Goal: Information Seeking & Learning: Learn about a topic

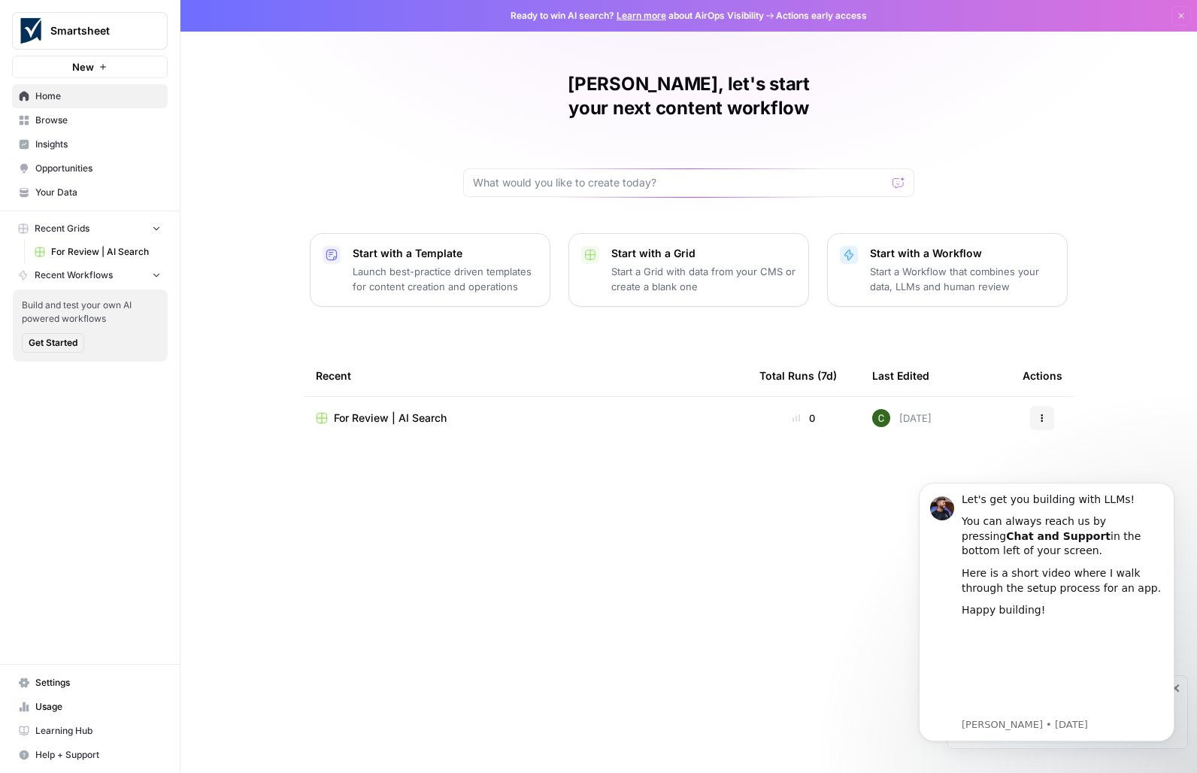
click at [59, 165] on span "Opportunities" at bounding box center [98, 169] width 126 height 14
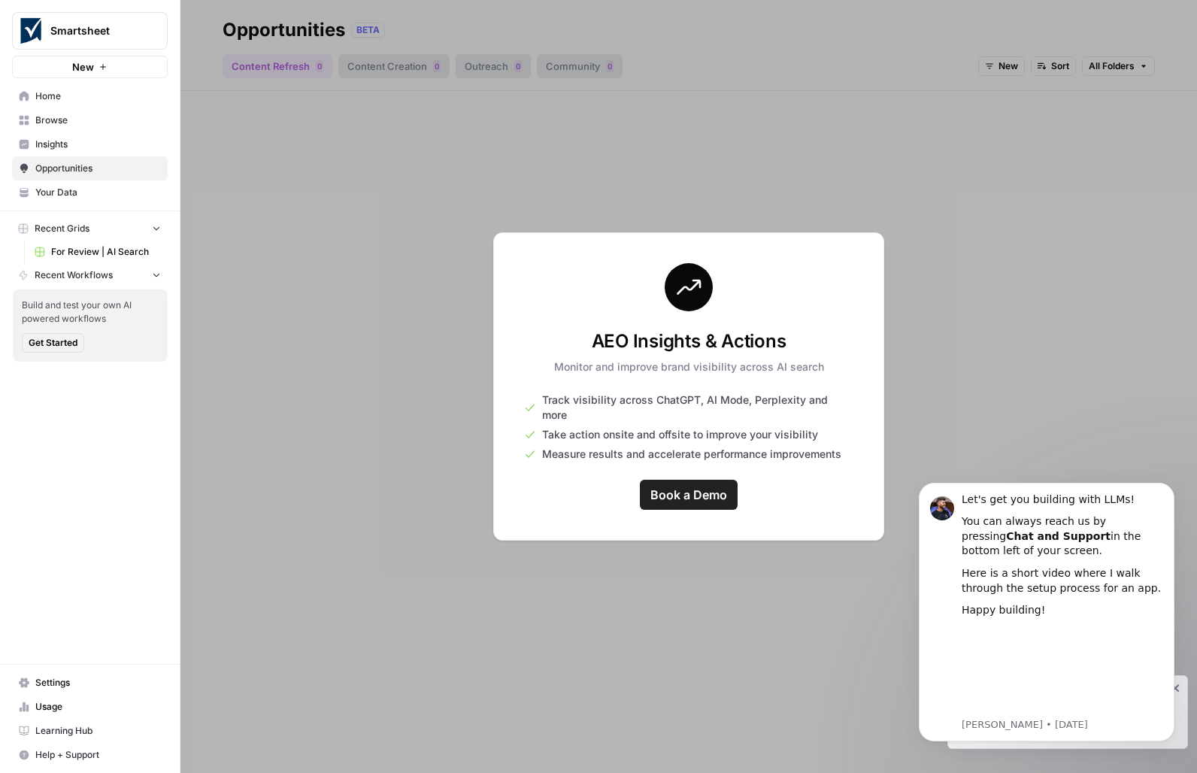
click at [916, 141] on div at bounding box center [689, 386] width 1017 height 773
click at [66, 118] on span "Browse" at bounding box center [98, 121] width 126 height 14
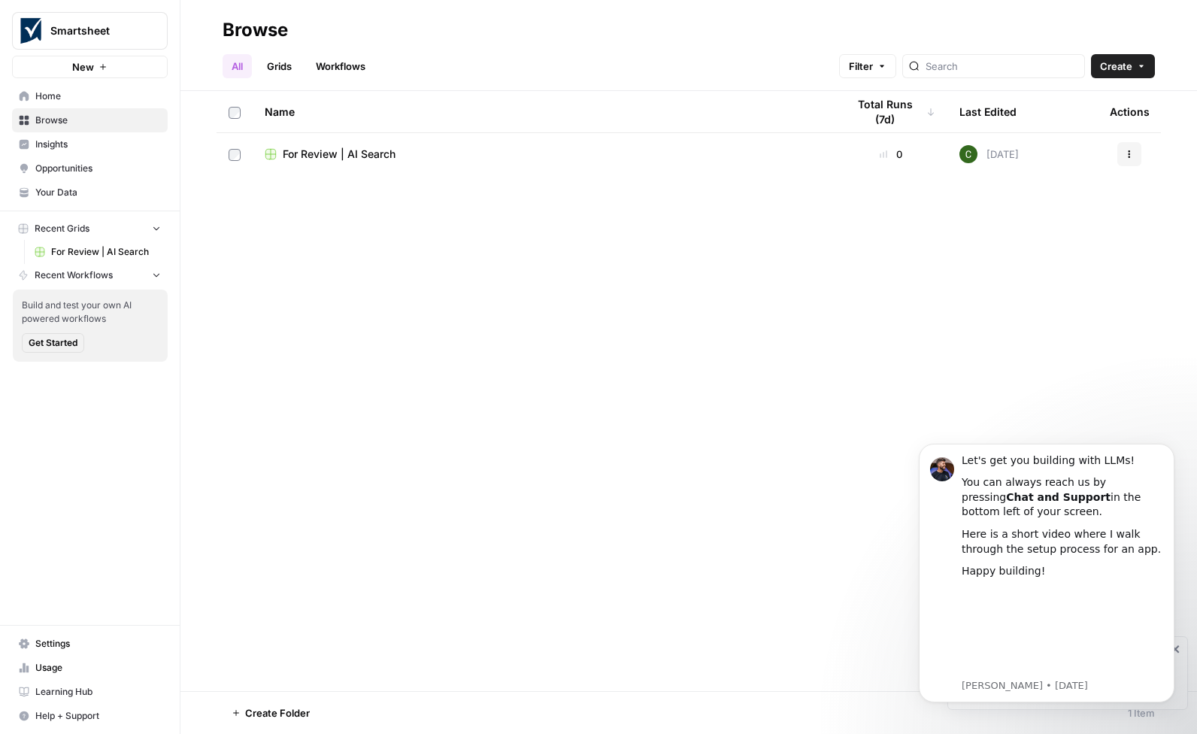
click at [341, 154] on span "For Review | AI Search" at bounding box center [339, 154] width 113 height 15
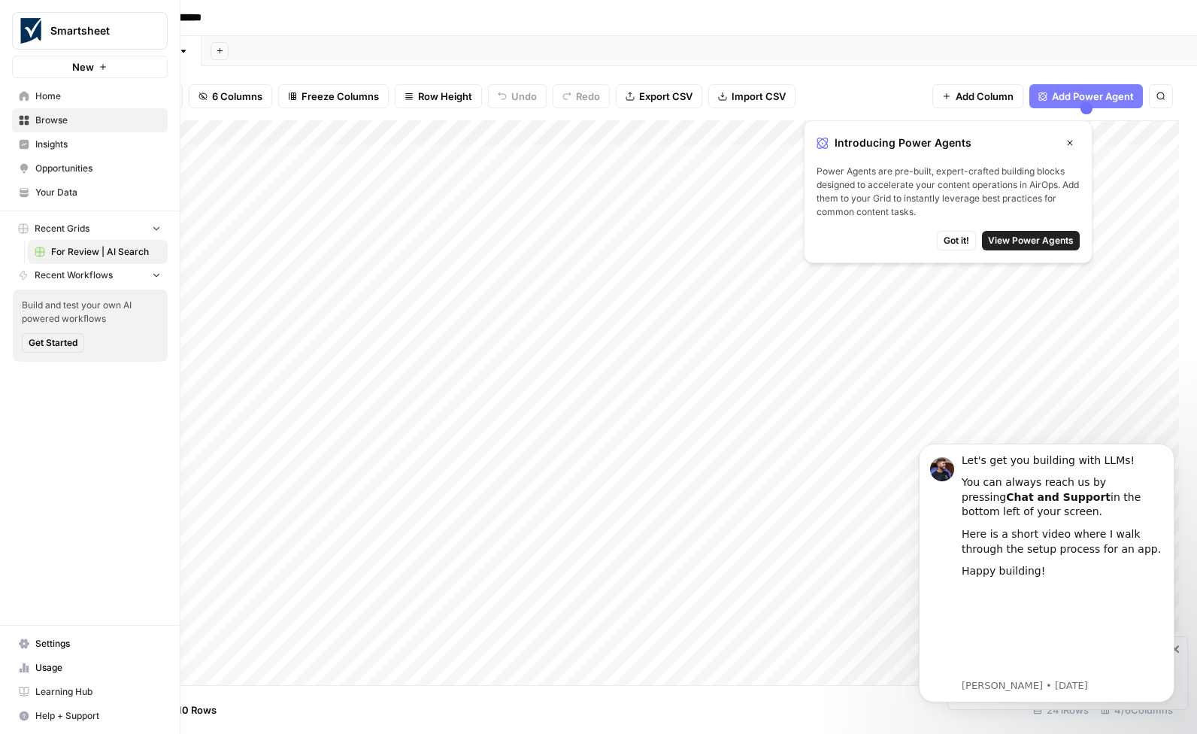
click at [41, 144] on span "Insights" at bounding box center [98, 145] width 126 height 14
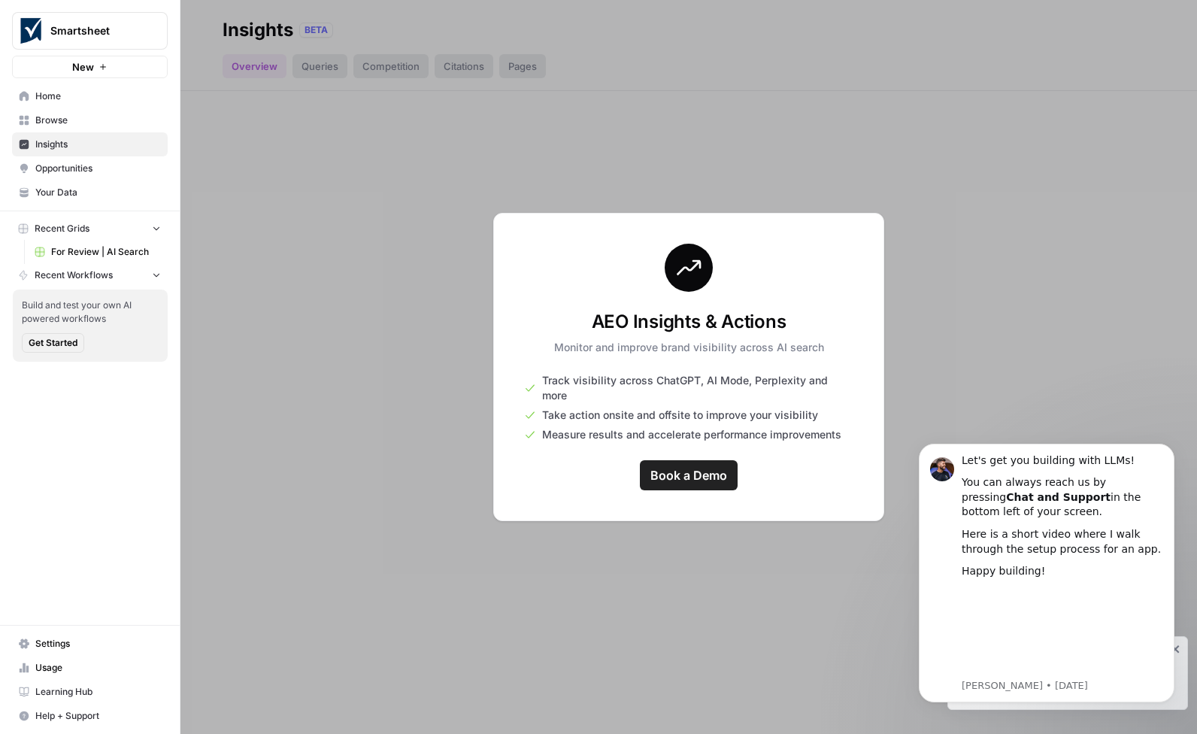
click at [319, 66] on div at bounding box center [689, 367] width 1017 height 734
click at [795, 474] on div "AEO Insights & Actions Monitor and improve brand visibility across AI search Tr…" at bounding box center [688, 367] width 391 height 308
click at [693, 472] on span "Book a Demo" at bounding box center [689, 475] width 77 height 18
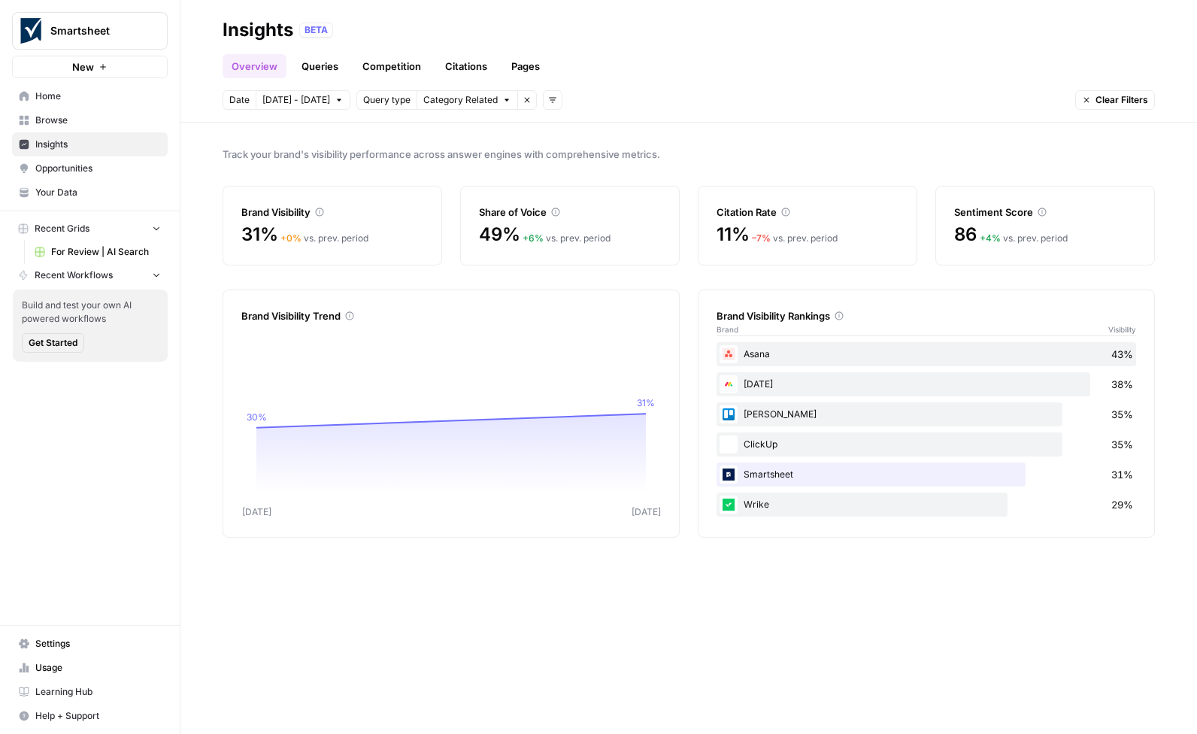
click at [319, 65] on link "Queries" at bounding box center [320, 66] width 55 height 24
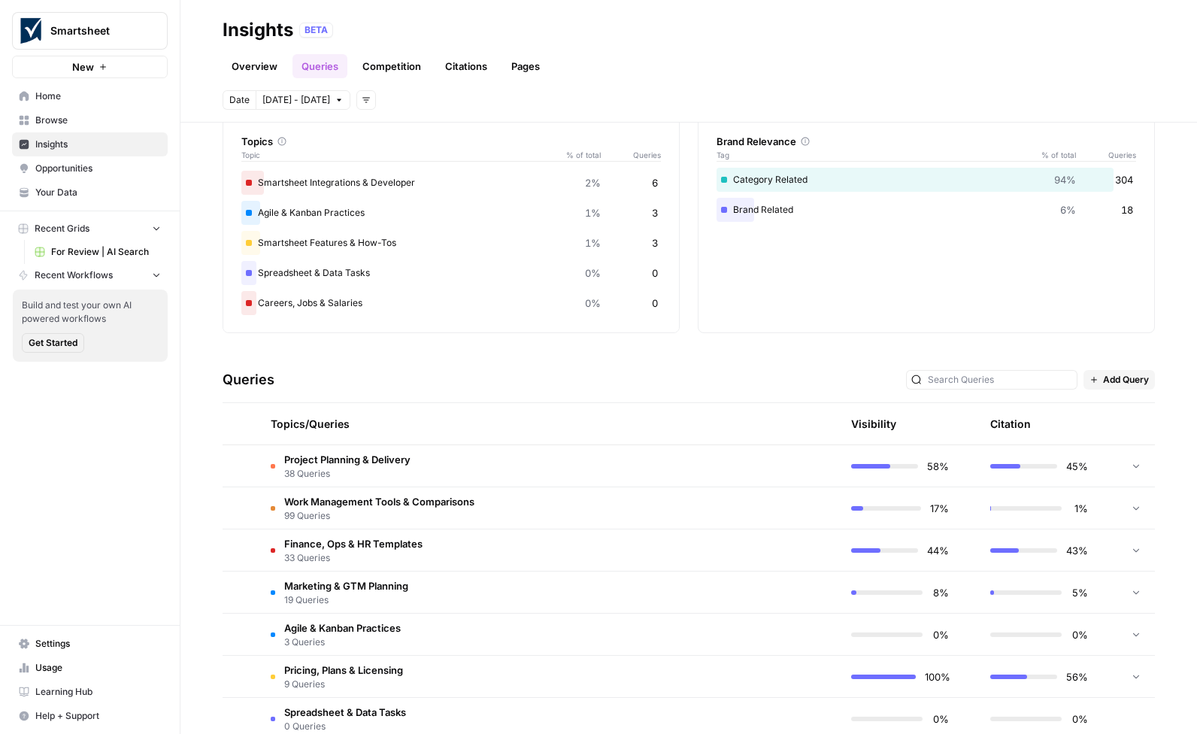
scroll to position [75, 0]
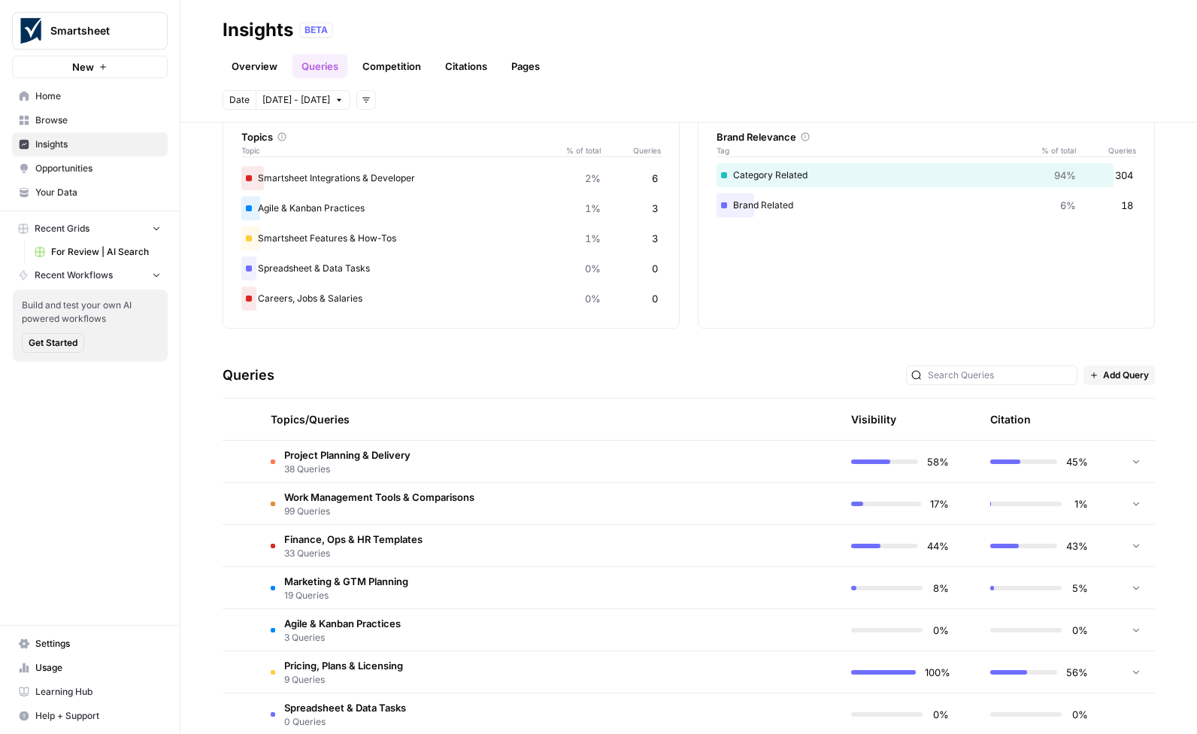
click at [369, 508] on span "99 Queries" at bounding box center [379, 512] width 190 height 14
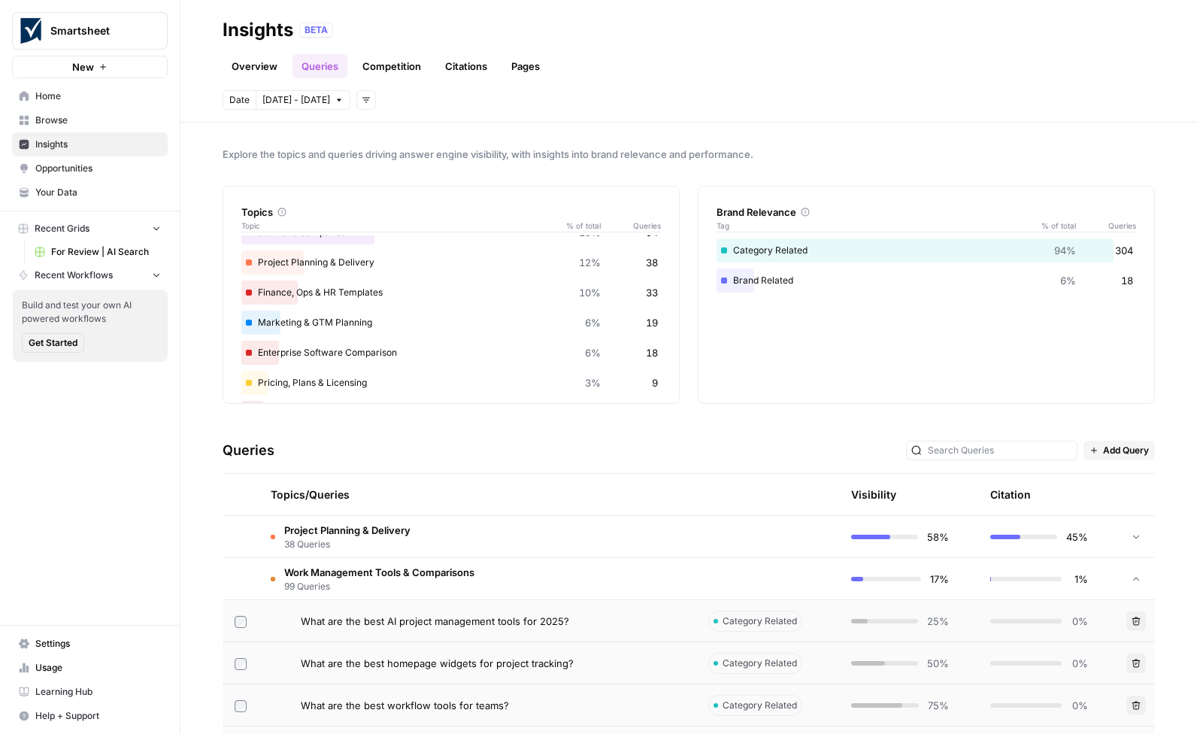
scroll to position [0, 0]
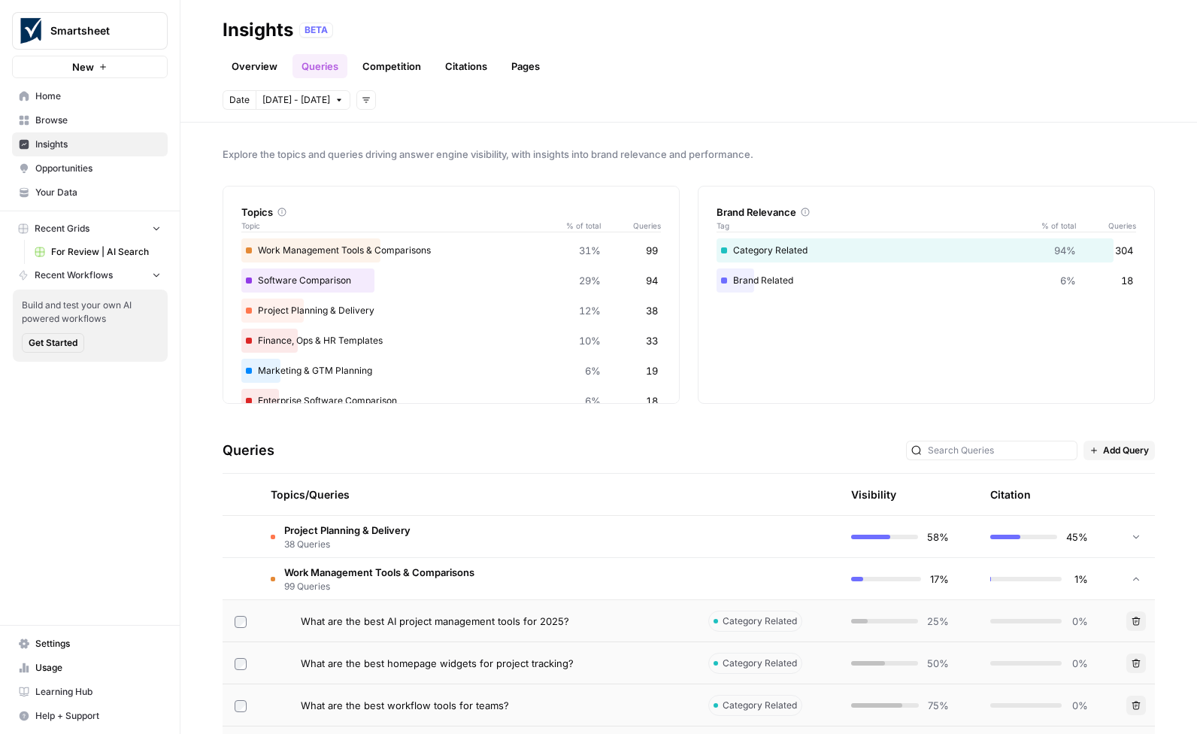
click at [279, 308] on div "Project Planning & Delivery 12% 38" at bounding box center [451, 311] width 420 height 24
click at [262, 310] on div "Project Planning & Delivery 12% 38" at bounding box center [451, 311] width 420 height 24
click at [251, 312] on div "Project Planning & Delivery 12% 38" at bounding box center [451, 311] width 420 height 24
click at [322, 542] on span "38 Queries" at bounding box center [347, 545] width 126 height 14
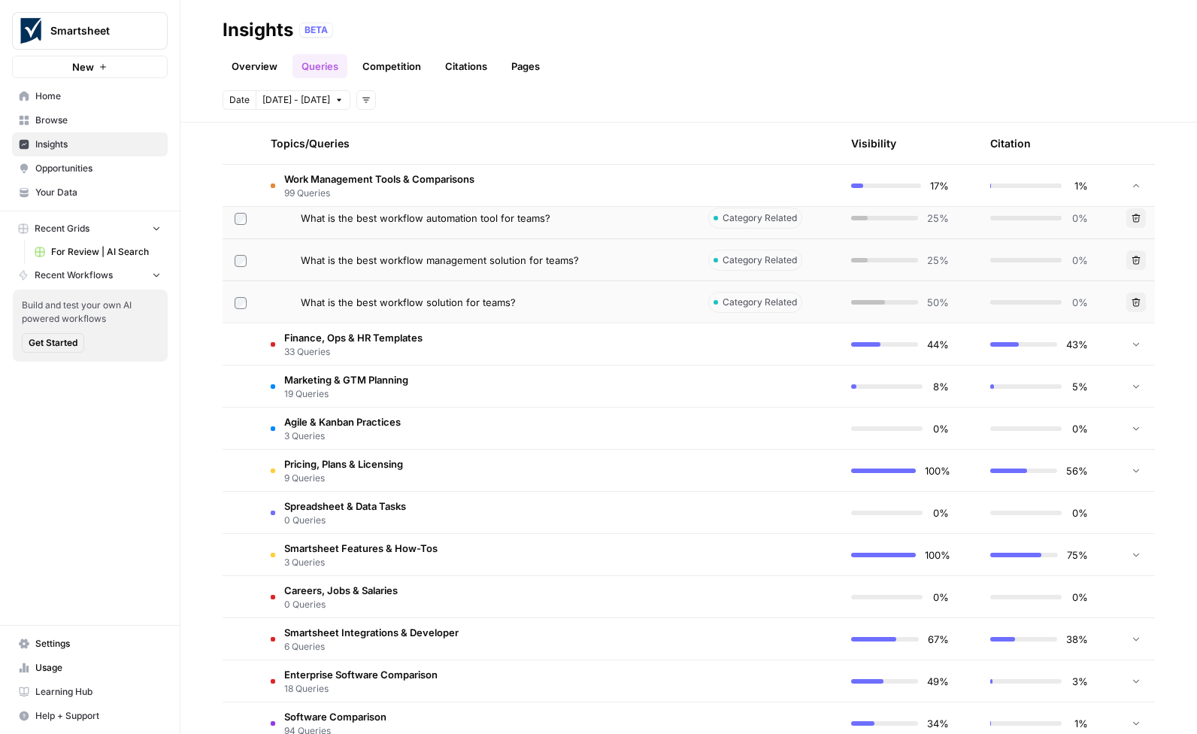
scroll to position [6081, 0]
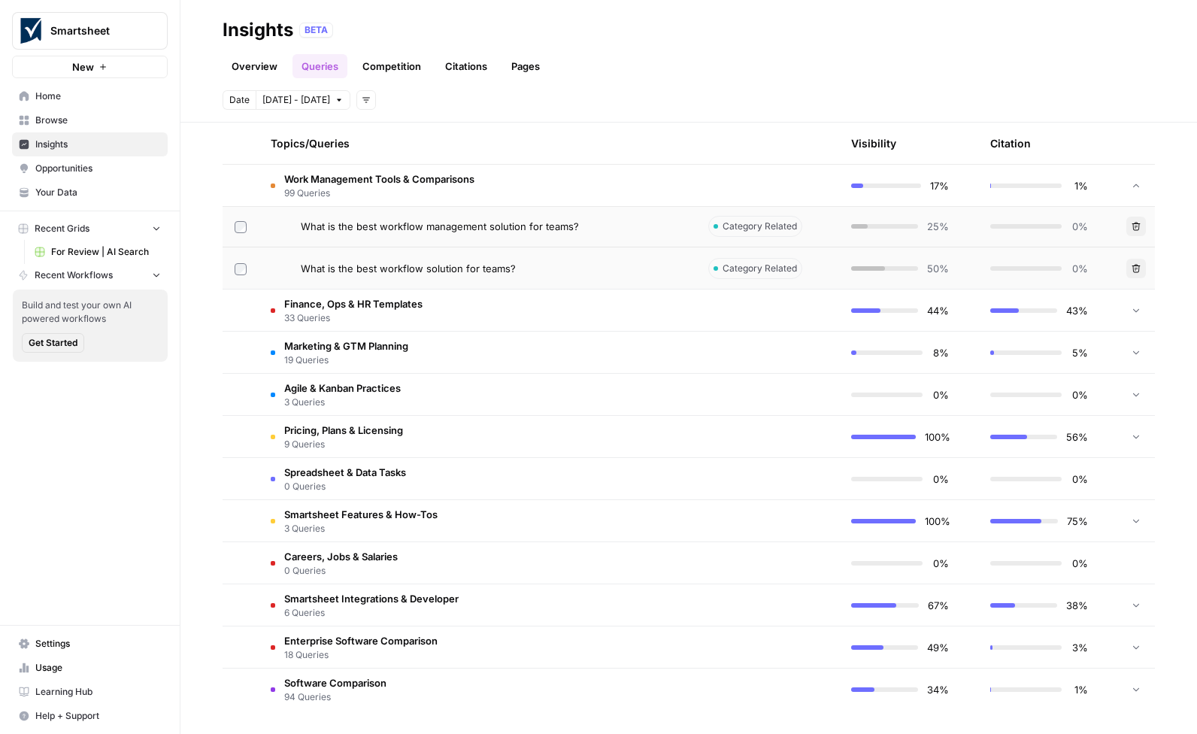
click at [363, 595] on span "Smartsheet Integrations & Developer" at bounding box center [371, 598] width 174 height 15
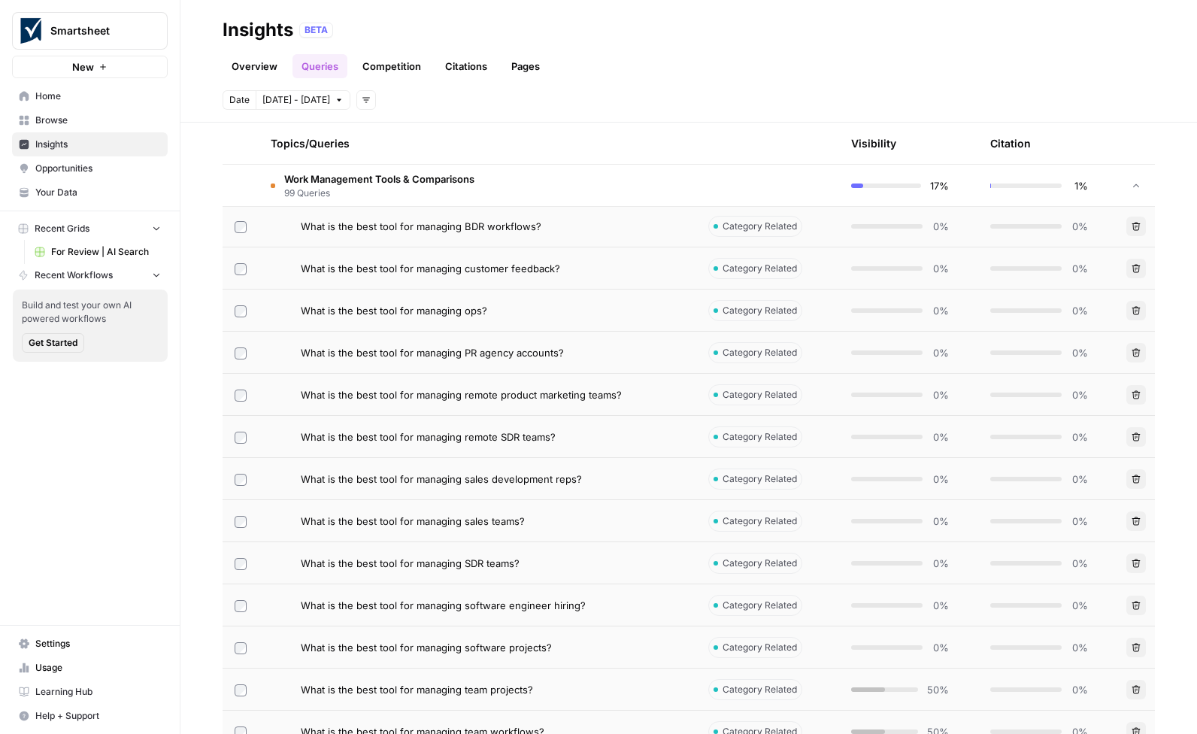
scroll to position [4898, 0]
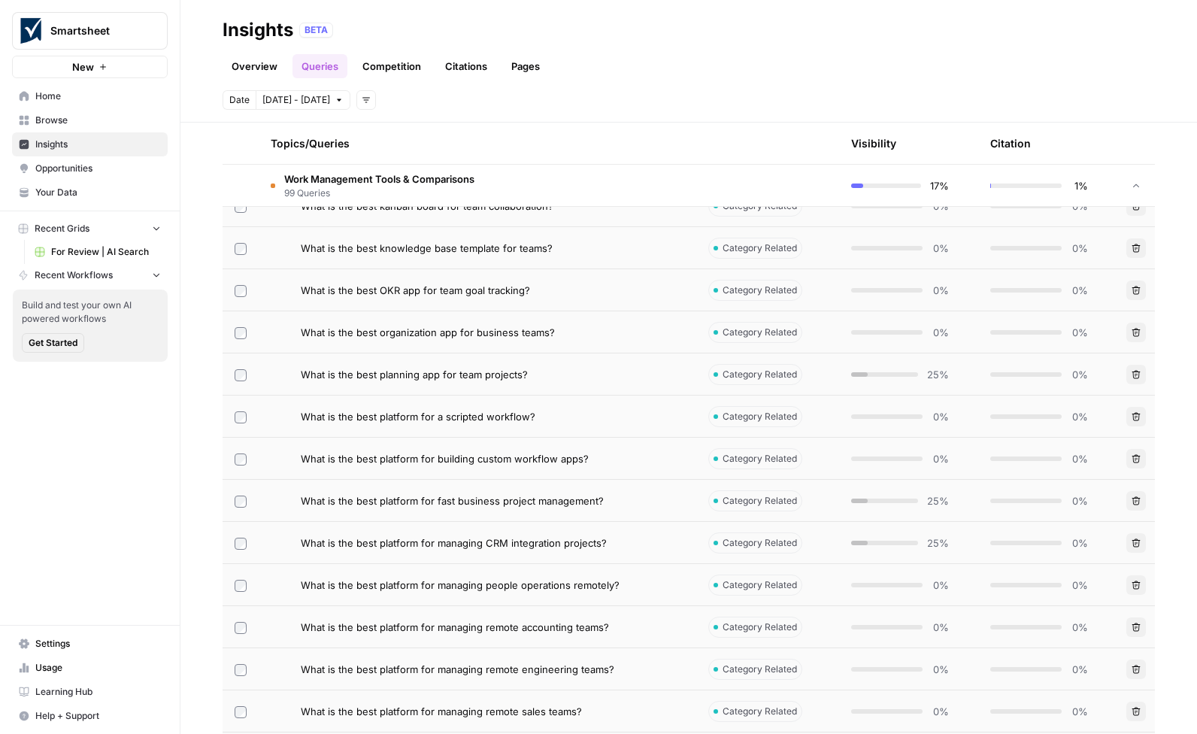
click at [314, 184] on span "Work Management Tools & Comparisons" at bounding box center [379, 178] width 190 height 15
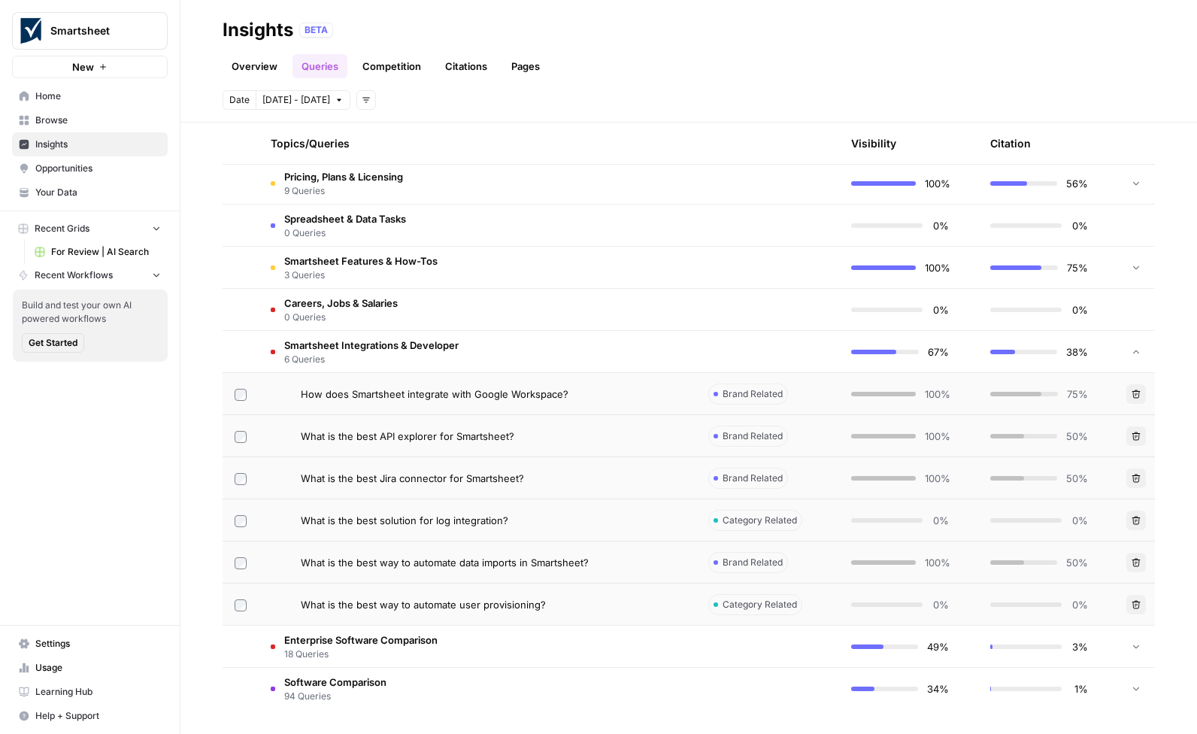
scroll to position [2164, 0]
click at [408, 347] on span "Smartsheet Integrations & Developer" at bounding box center [371, 345] width 174 height 15
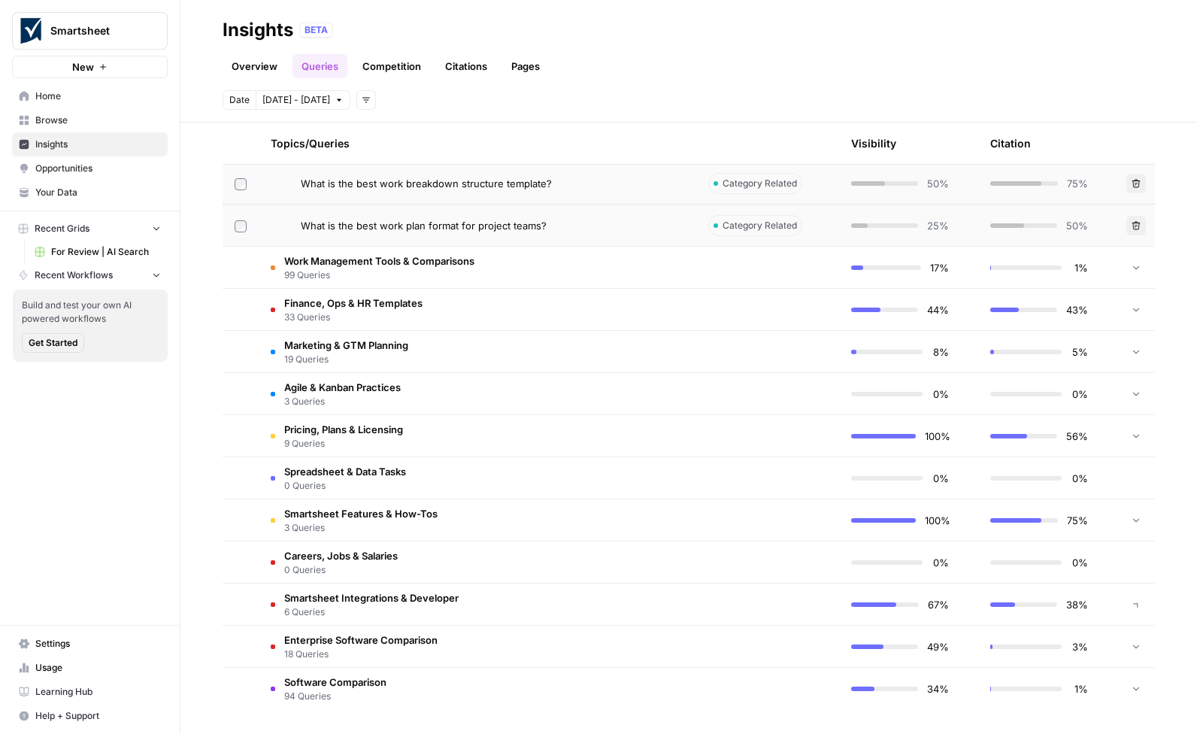
scroll to position [1911, 0]
drag, startPoint x: 355, startPoint y: 345, endPoint x: 457, endPoint y: 366, distance: 104.3
click at [355, 345] on span "Marketing & GTM Planning" at bounding box center [346, 345] width 124 height 15
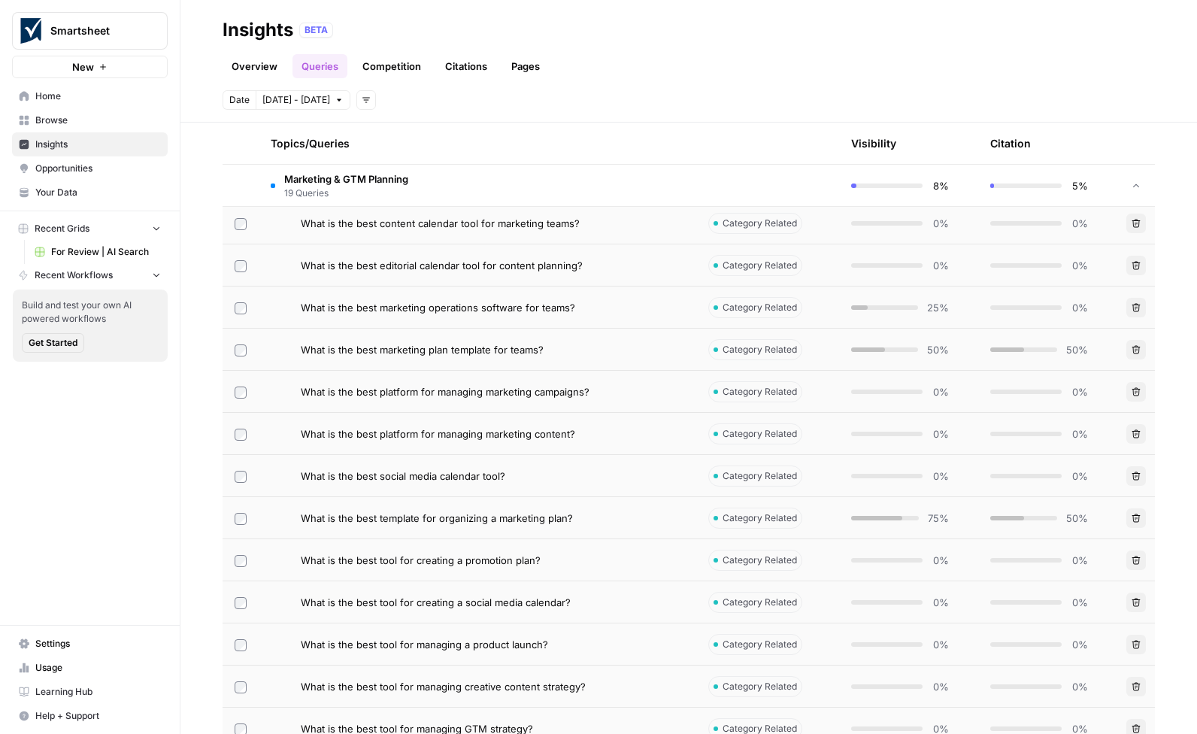
scroll to position [2208, 0]
click at [518, 522] on span "What is the best template for organizing a marketing plan?" at bounding box center [437, 518] width 272 height 15
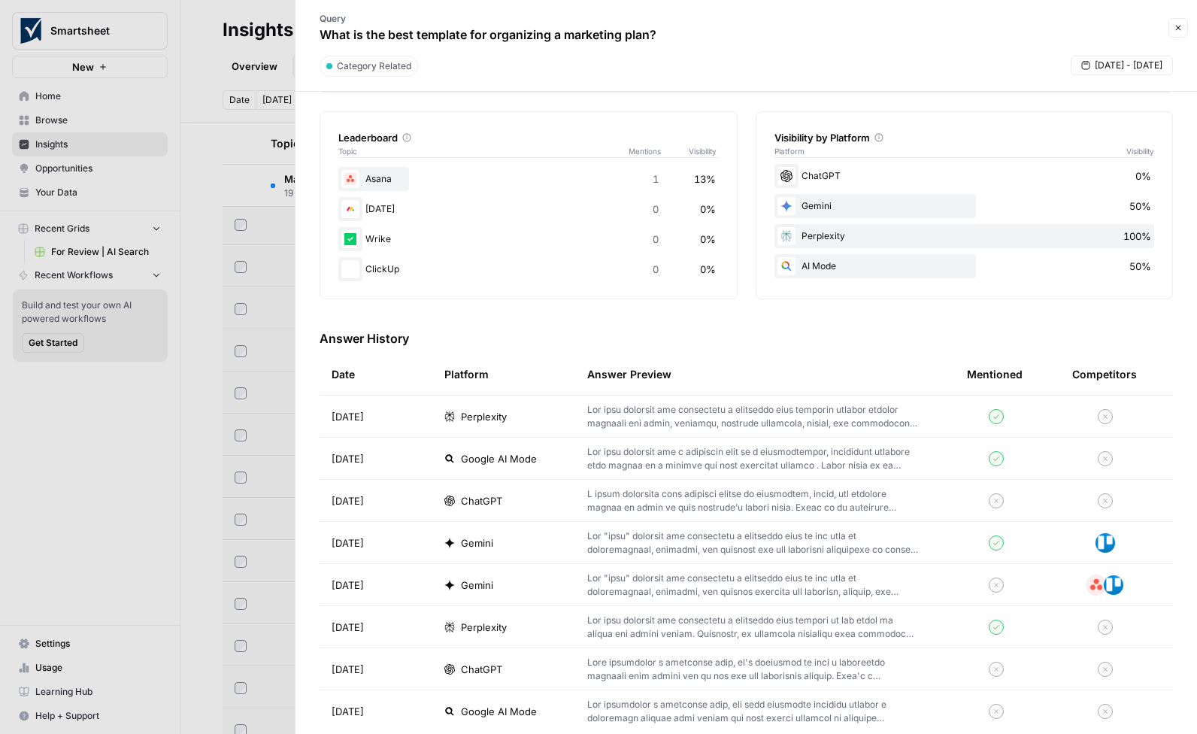
scroll to position [247, 0]
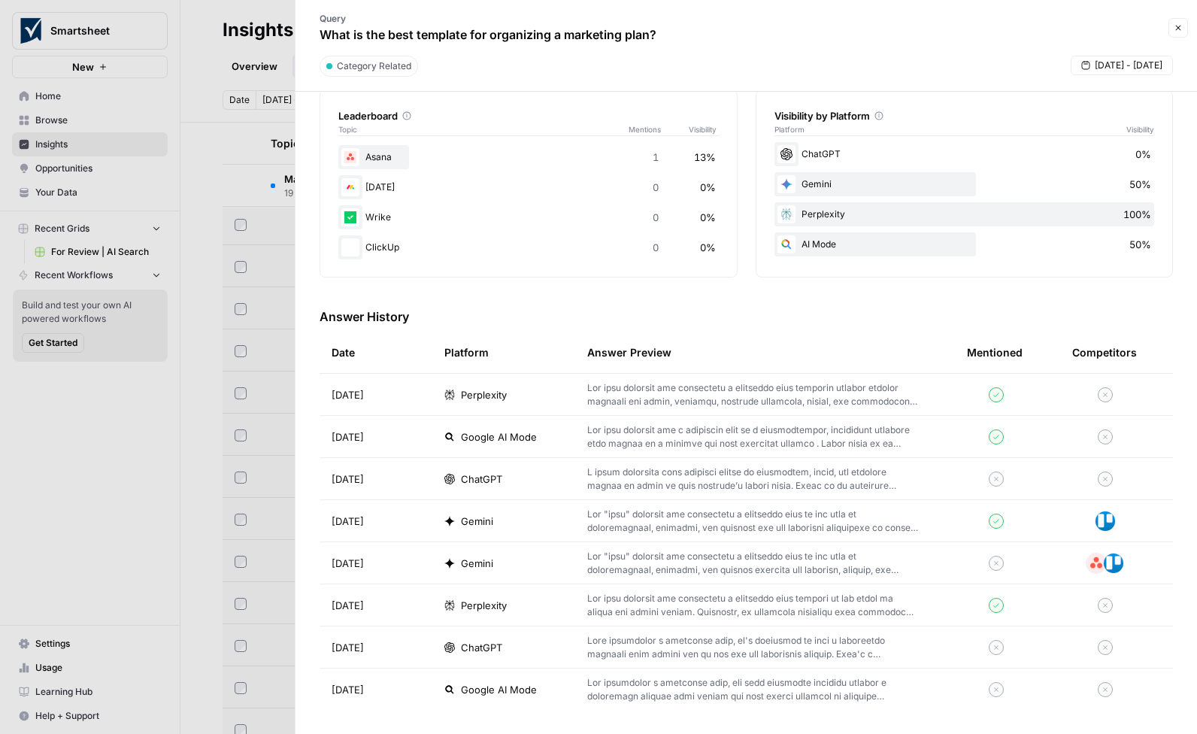
click at [827, 598] on p at bounding box center [753, 605] width 332 height 27
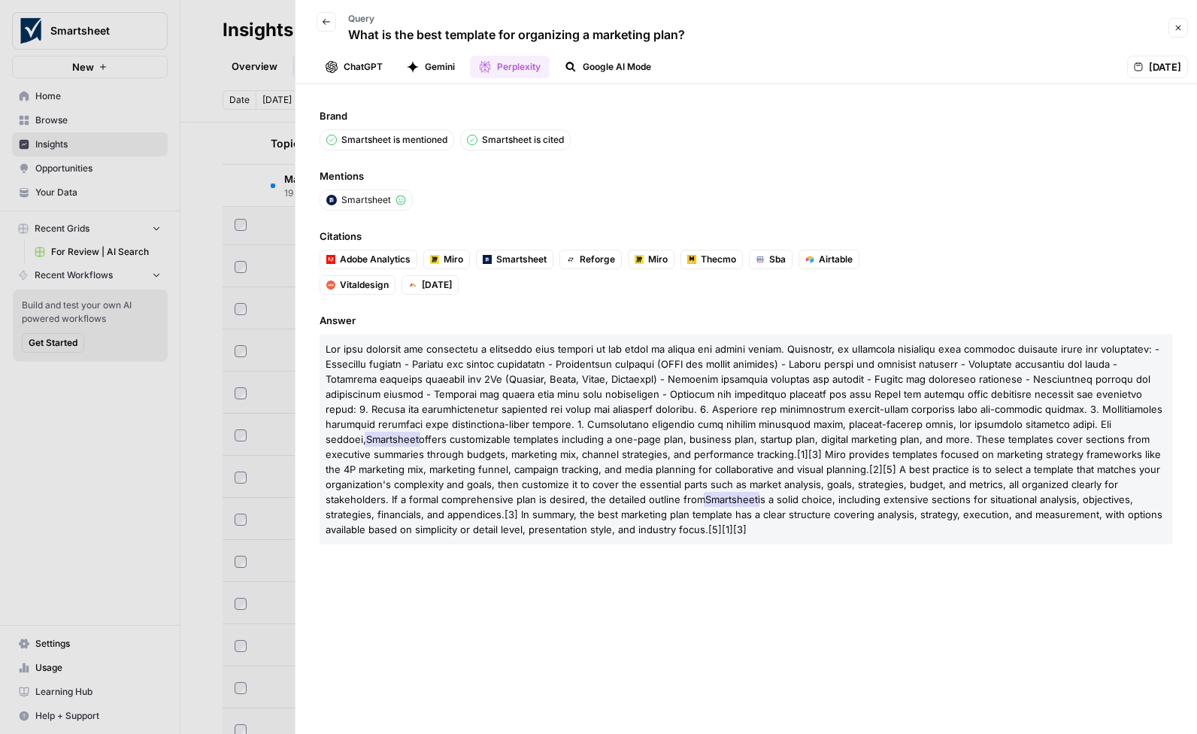
click at [324, 26] on button "Back" at bounding box center [327, 22] width 20 height 20
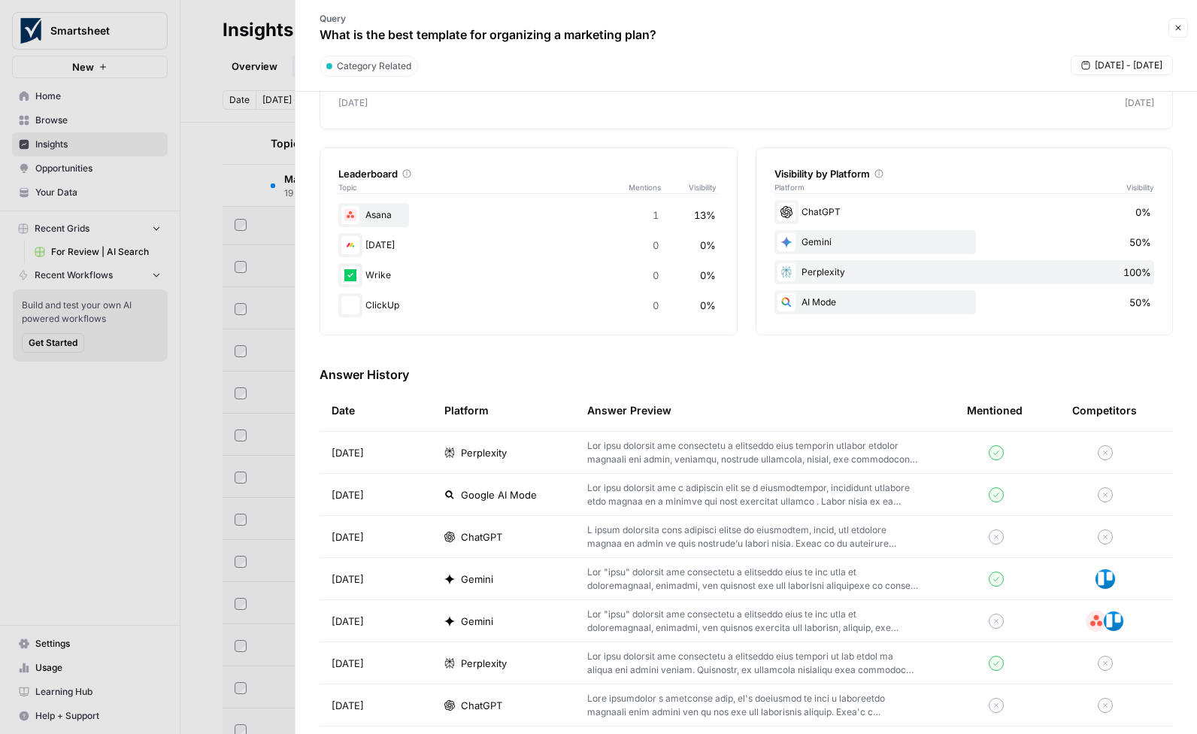
scroll to position [247, 0]
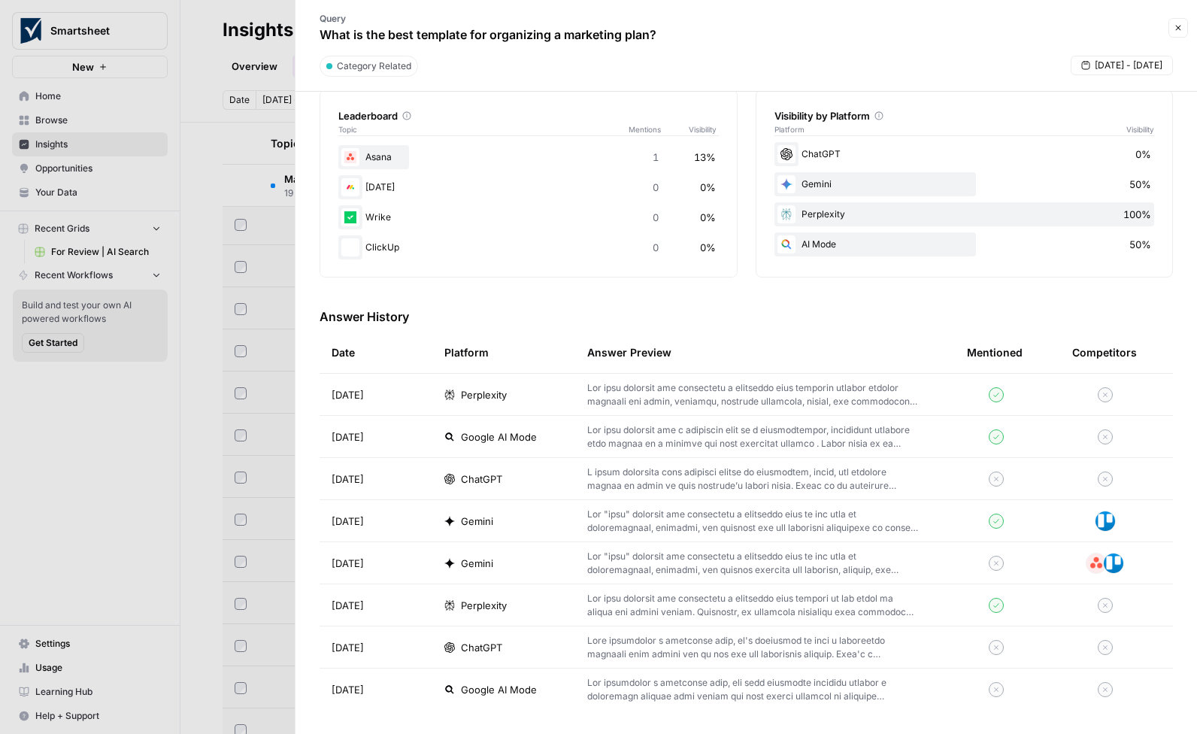
click at [1173, 31] on button "Close" at bounding box center [1179, 28] width 20 height 20
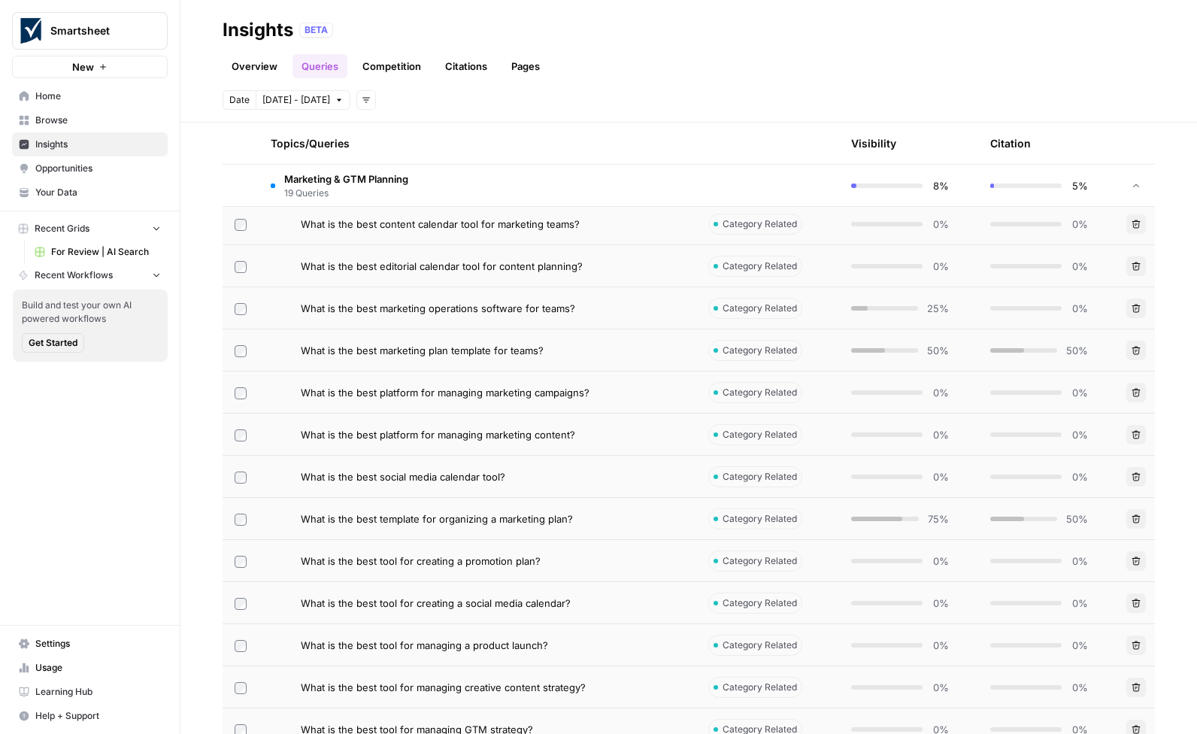
click at [625, 106] on div "Date [DATE] - [DATE] Add filters" at bounding box center [689, 100] width 933 height 20
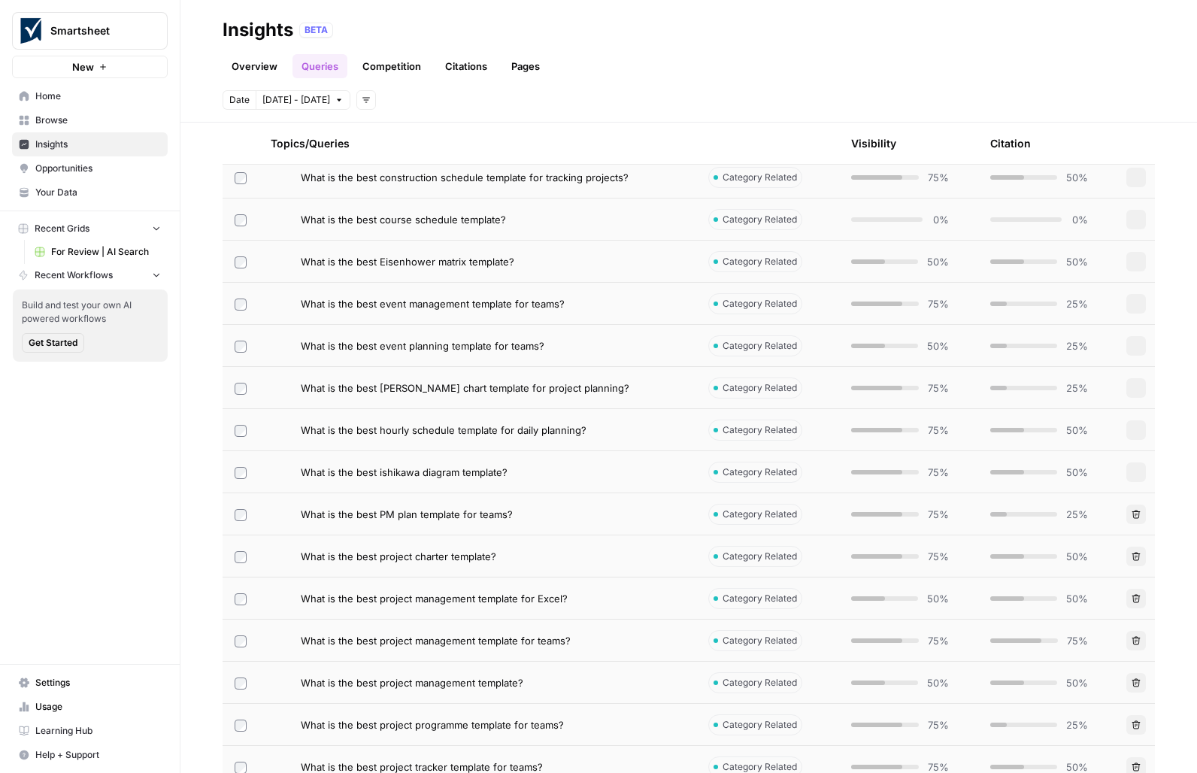
scroll to position [610, 0]
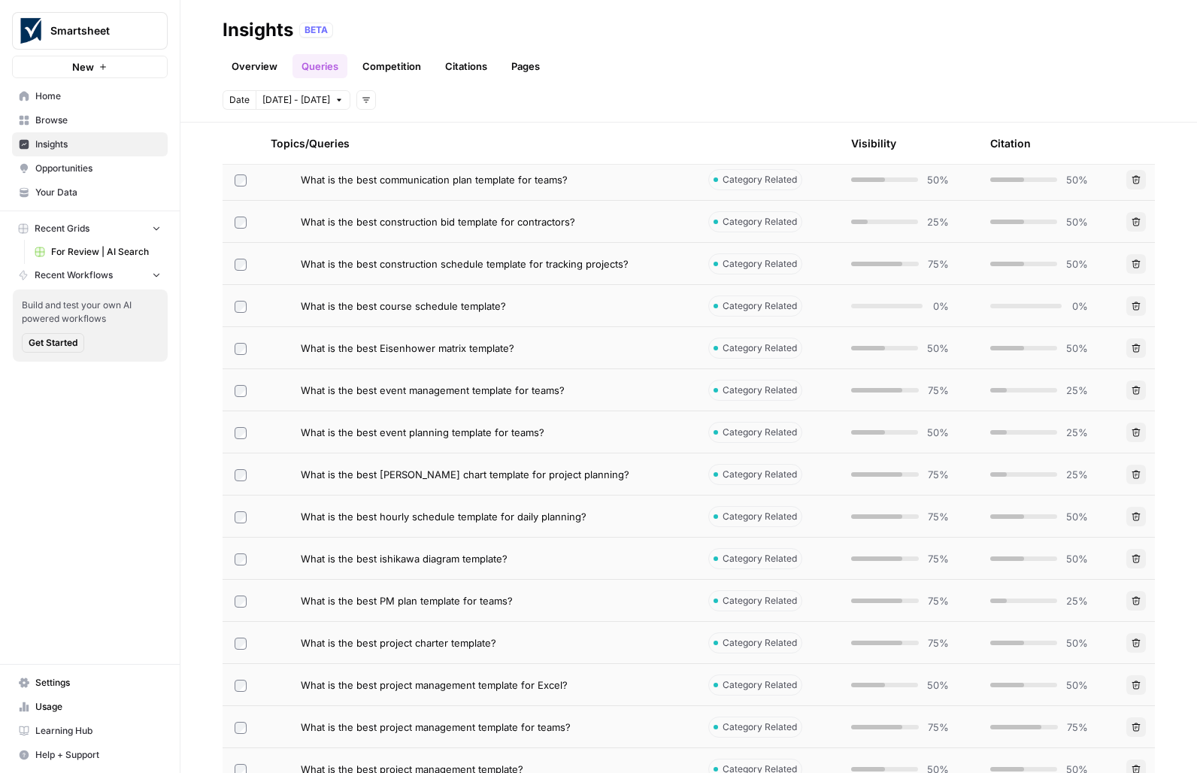
click at [402, 65] on link "Competition" at bounding box center [391, 66] width 77 height 24
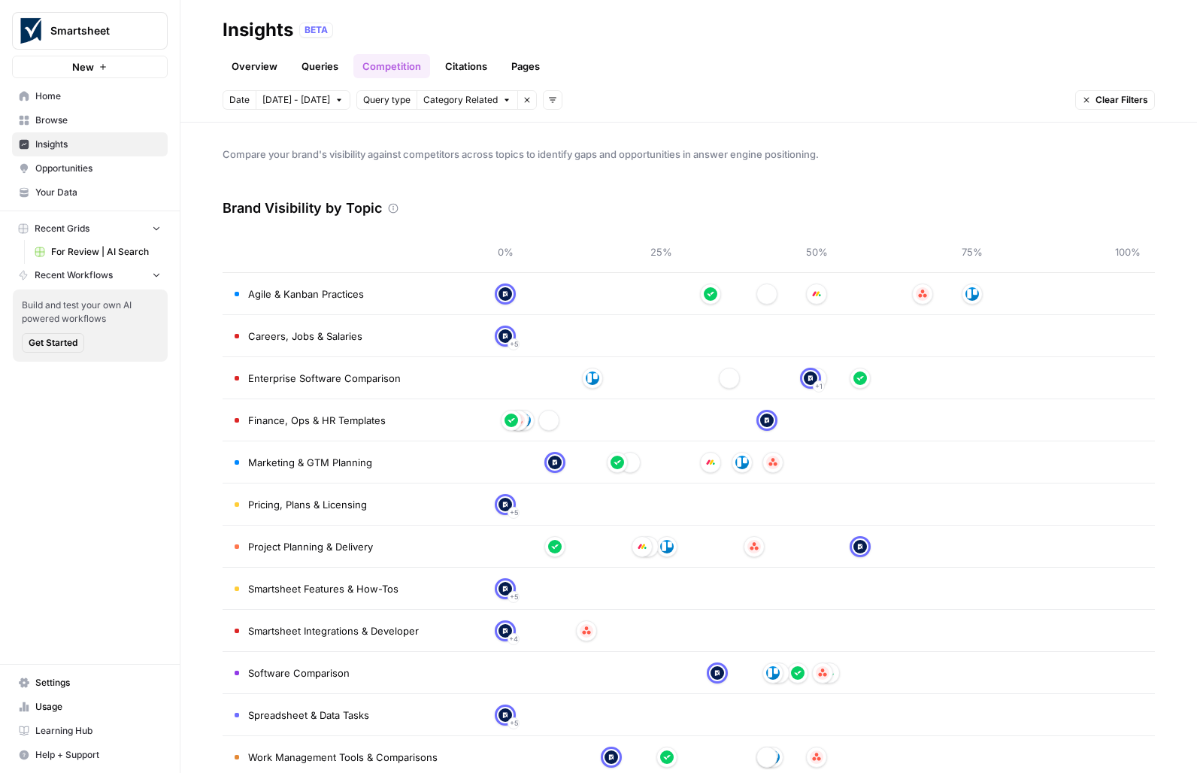
click at [822, 199] on div "Brand Visibility by Topic" at bounding box center [689, 208] width 933 height 45
